Goal: Feedback & Contribution: Leave review/rating

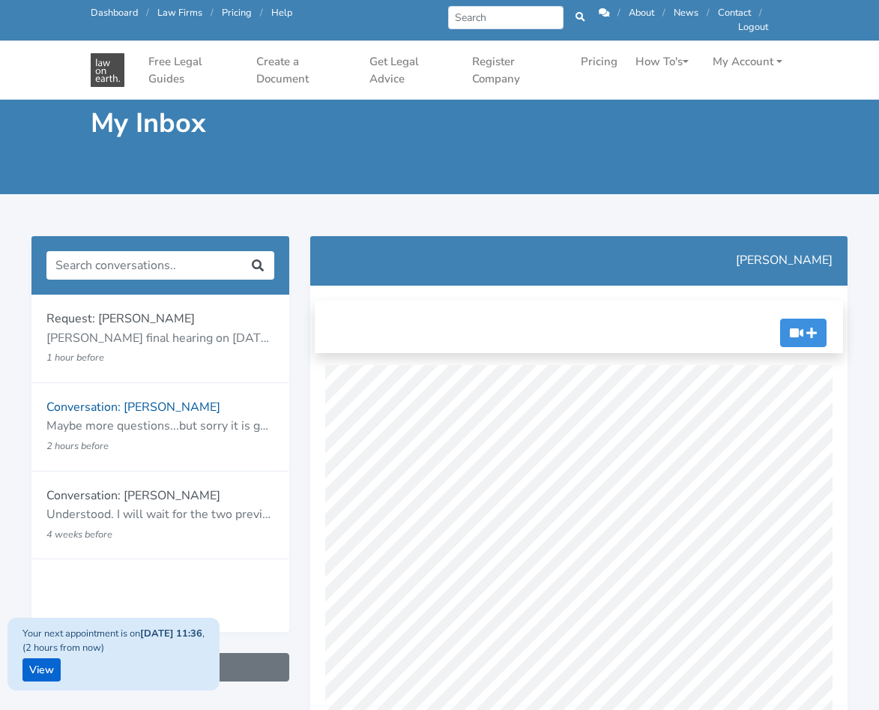
scroll to position [150, 0]
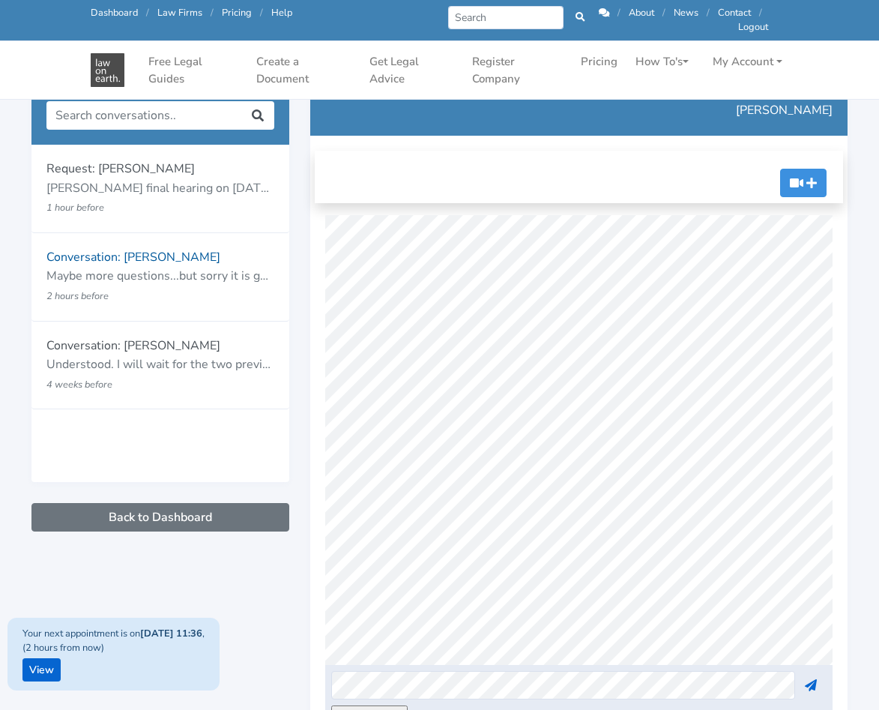
click at [269, 687] on div "Request: Mayumi Van Egmond IVO final hearing on 21st Oct (due to family violenc…" at bounding box center [160, 426] width 279 height 681
click at [45, 671] on link "View" at bounding box center [41, 669] width 38 height 23
click at [47, 666] on link "View" at bounding box center [41, 669] width 38 height 23
click at [166, 265] on p "Conversation: [PERSON_NAME]" at bounding box center [160, 256] width 228 height 19
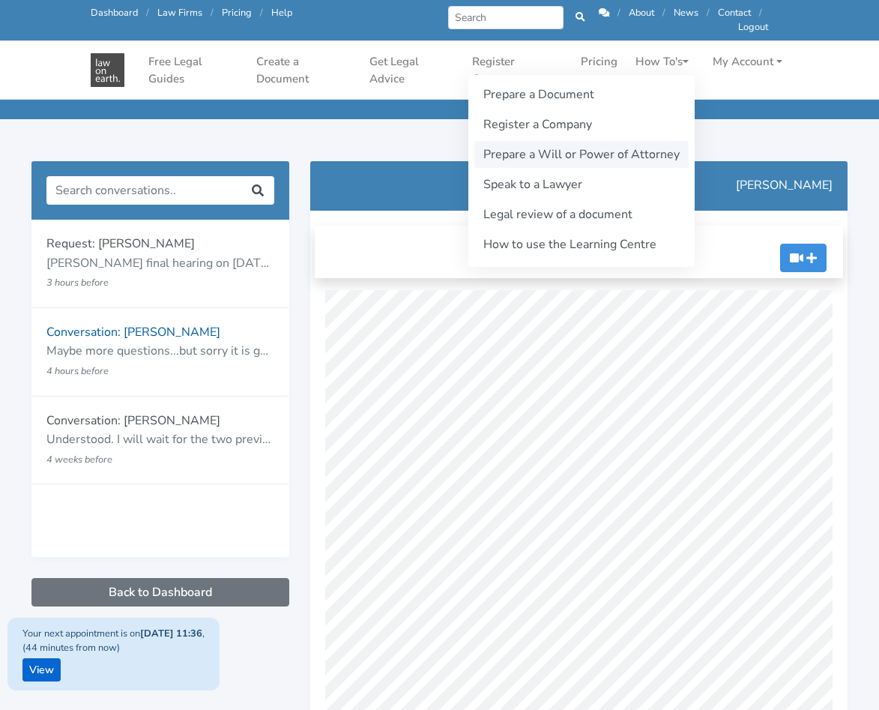
scroll to position [1574, 0]
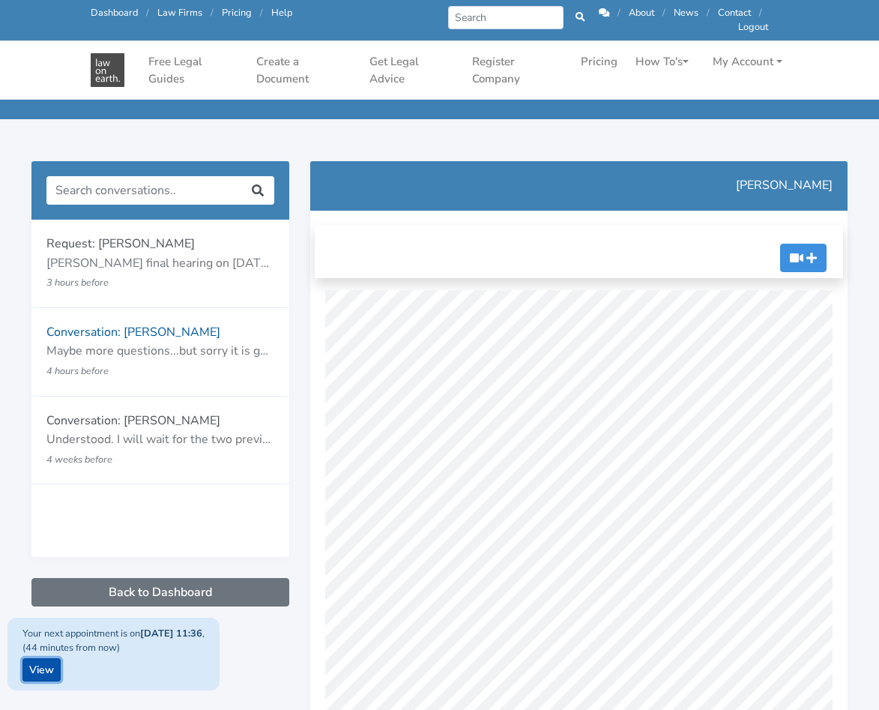
click at [44, 669] on link "View" at bounding box center [41, 669] width 38 height 23
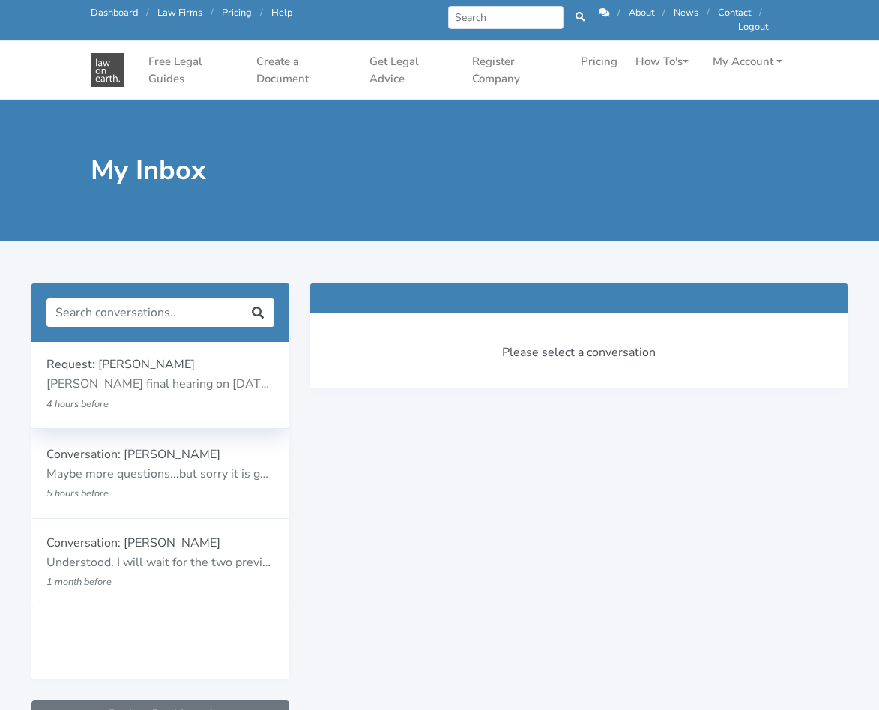
click at [180, 380] on p "[PERSON_NAME] final hearing on [DATE] (due to family violence), my ex has been …" at bounding box center [160, 384] width 228 height 19
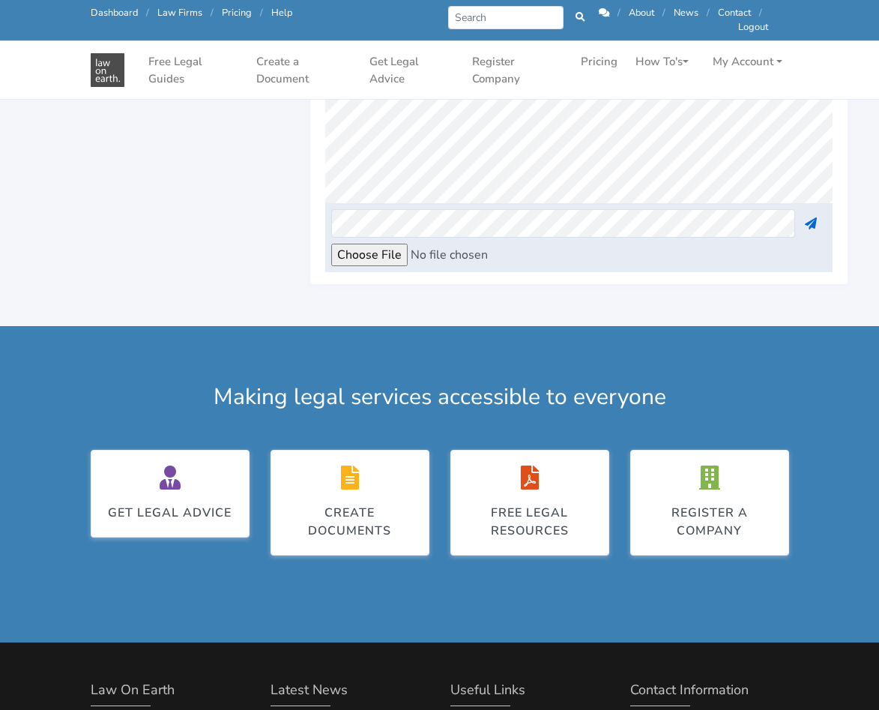
scroll to position [300, 0]
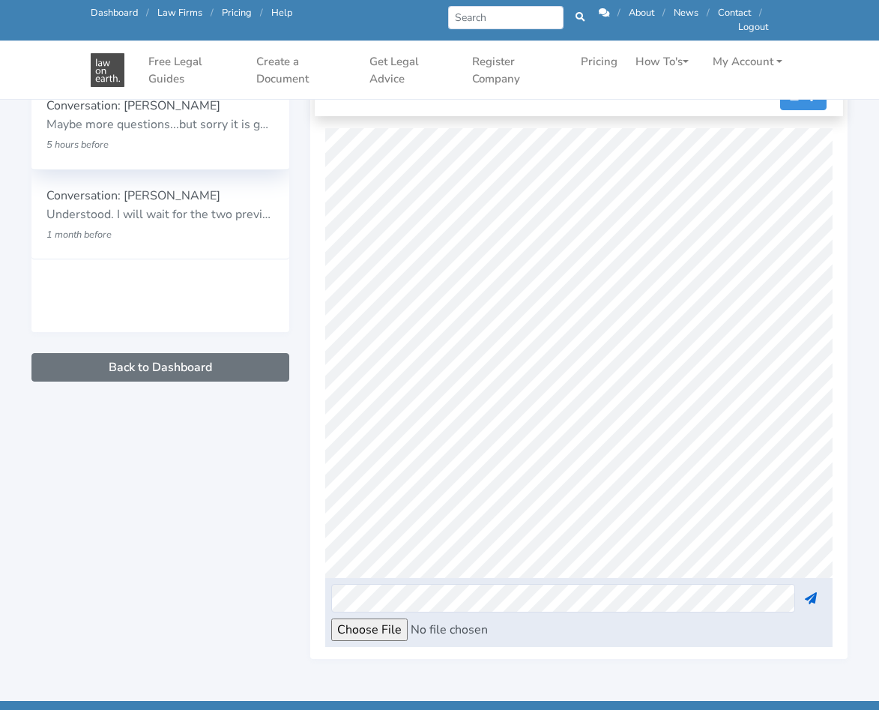
drag, startPoint x: 142, startPoint y: 136, endPoint x: 197, endPoint y: 152, distance: 57.6
click at [143, 135] on p "5 hours before" at bounding box center [139, 144] width 187 height 19
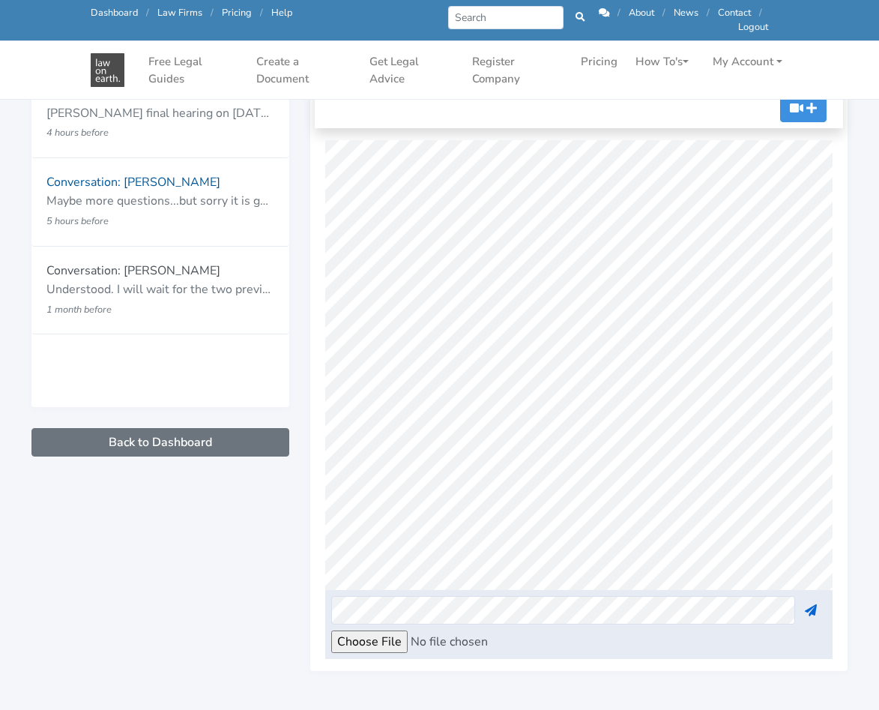
scroll to position [1584, 0]
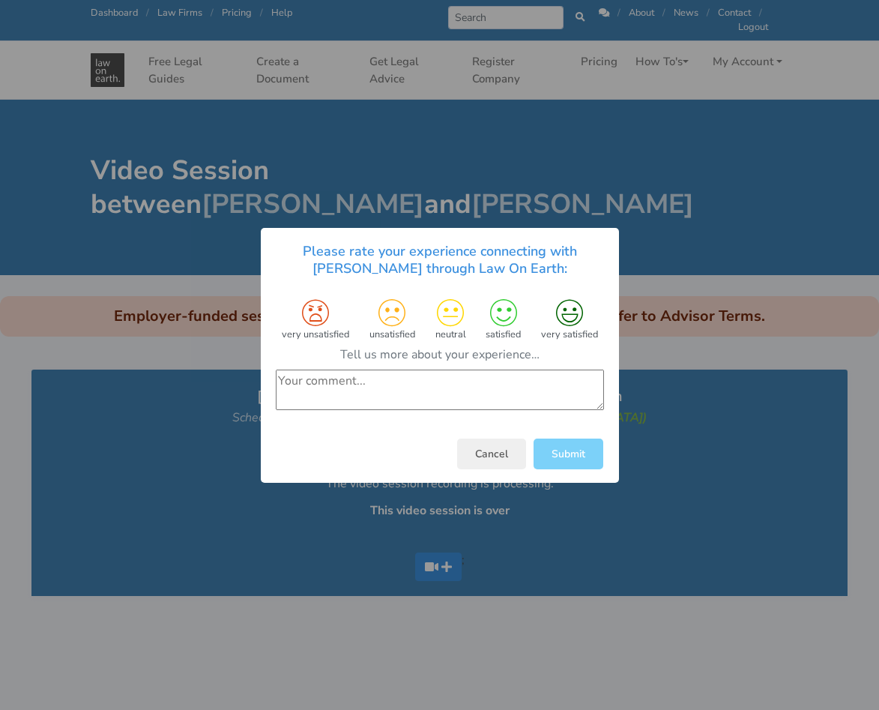
click at [488, 386] on textarea at bounding box center [440, 389] width 328 height 40
click at [589, 298] on div "very satisfied" at bounding box center [569, 319] width 69 height 52
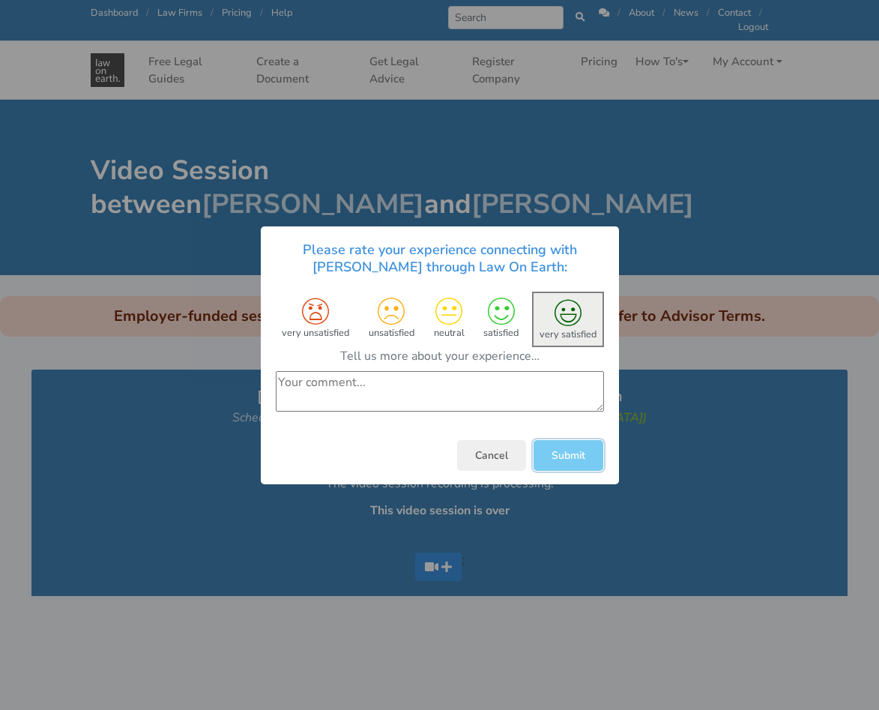
click at [570, 458] on button "Submit" at bounding box center [569, 454] width 70 height 31
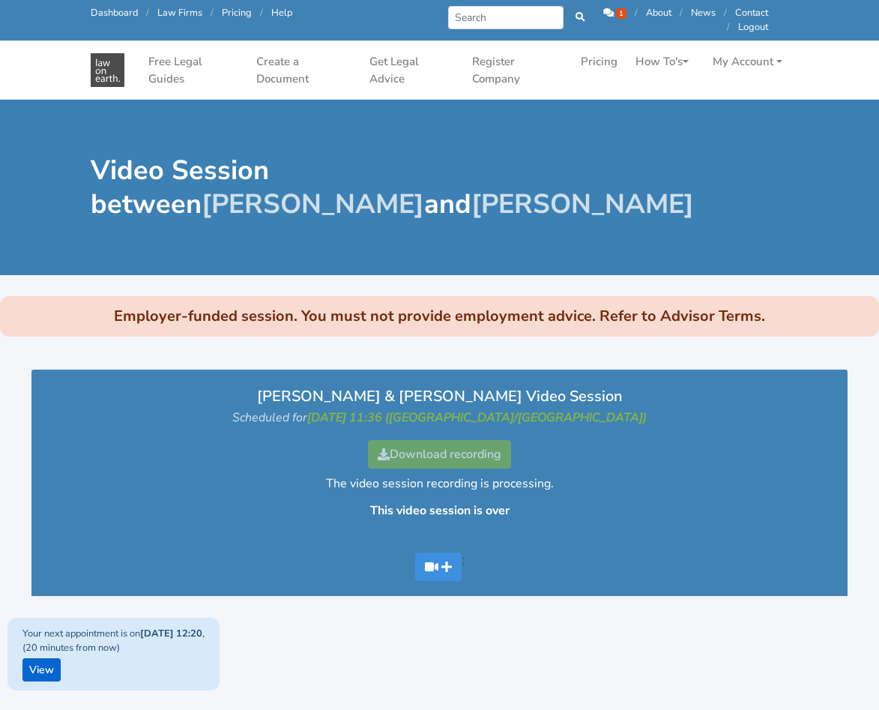
click at [606, 12] on icon at bounding box center [608, 13] width 10 height 10
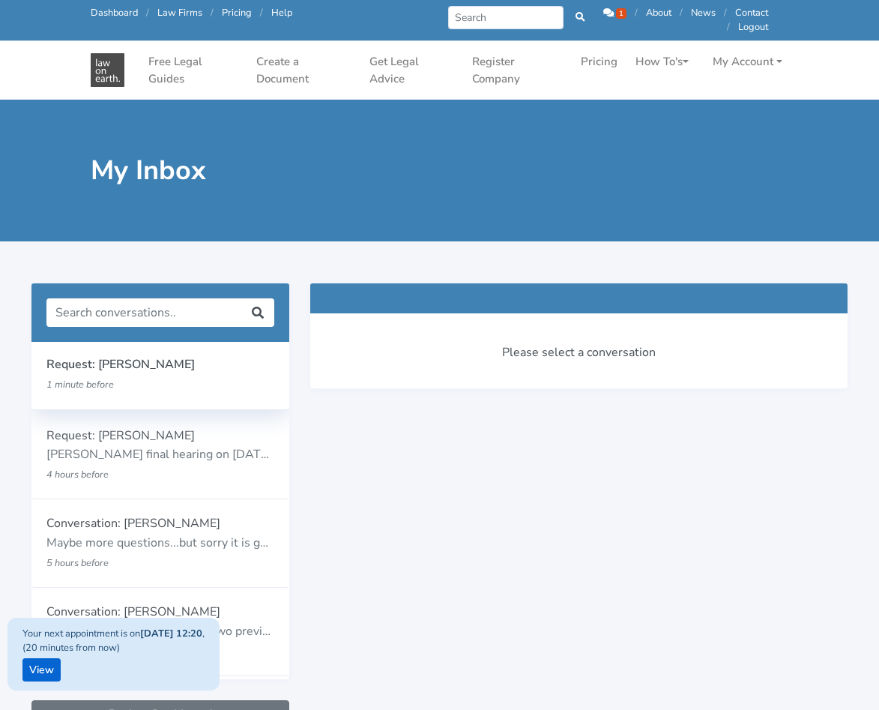
click at [160, 386] on p "1 minute before" at bounding box center [139, 384] width 187 height 19
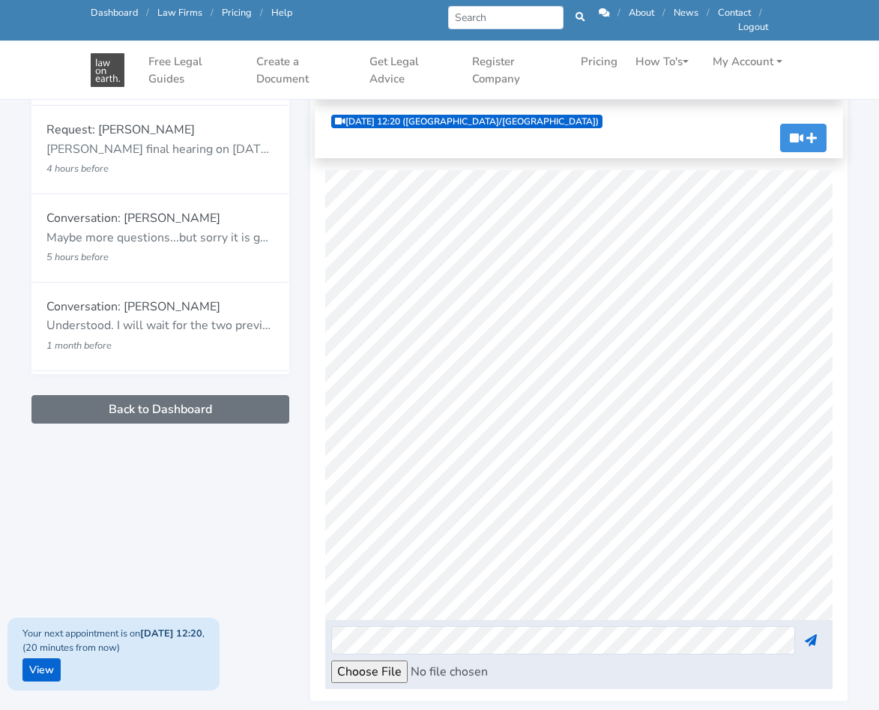
scroll to position [375, 0]
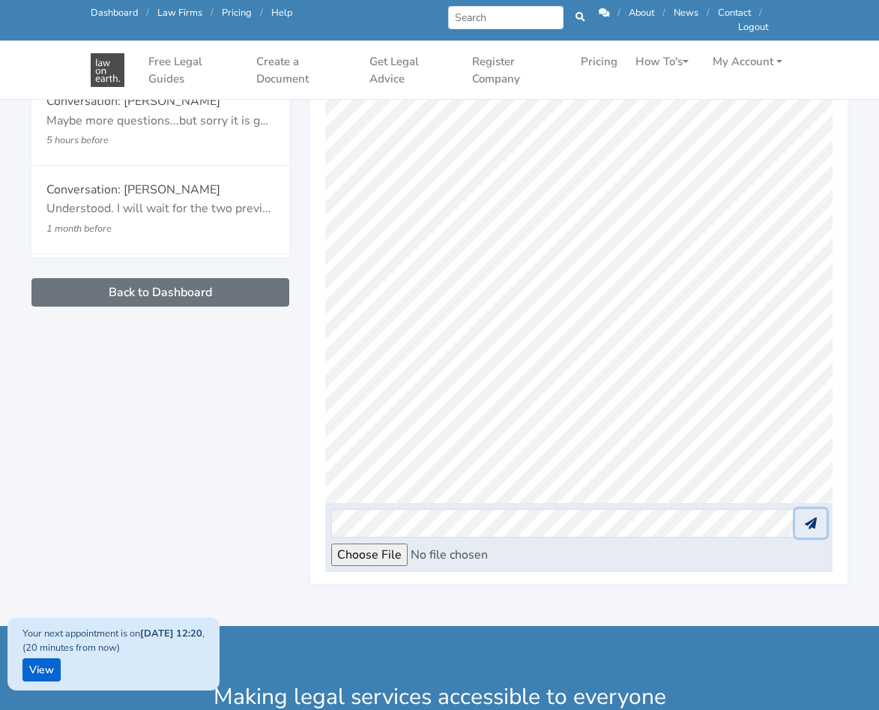
click at [810, 523] on icon at bounding box center [811, 523] width 12 height 12
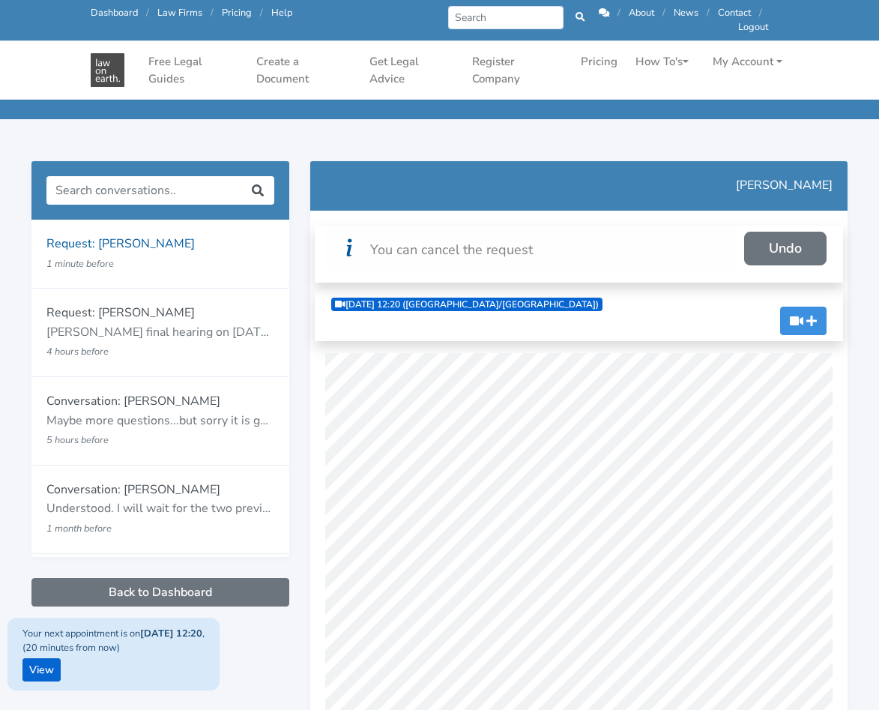
scroll to position [0, 0]
